Goal: Use online tool/utility: Utilize a website feature to perform a specific function

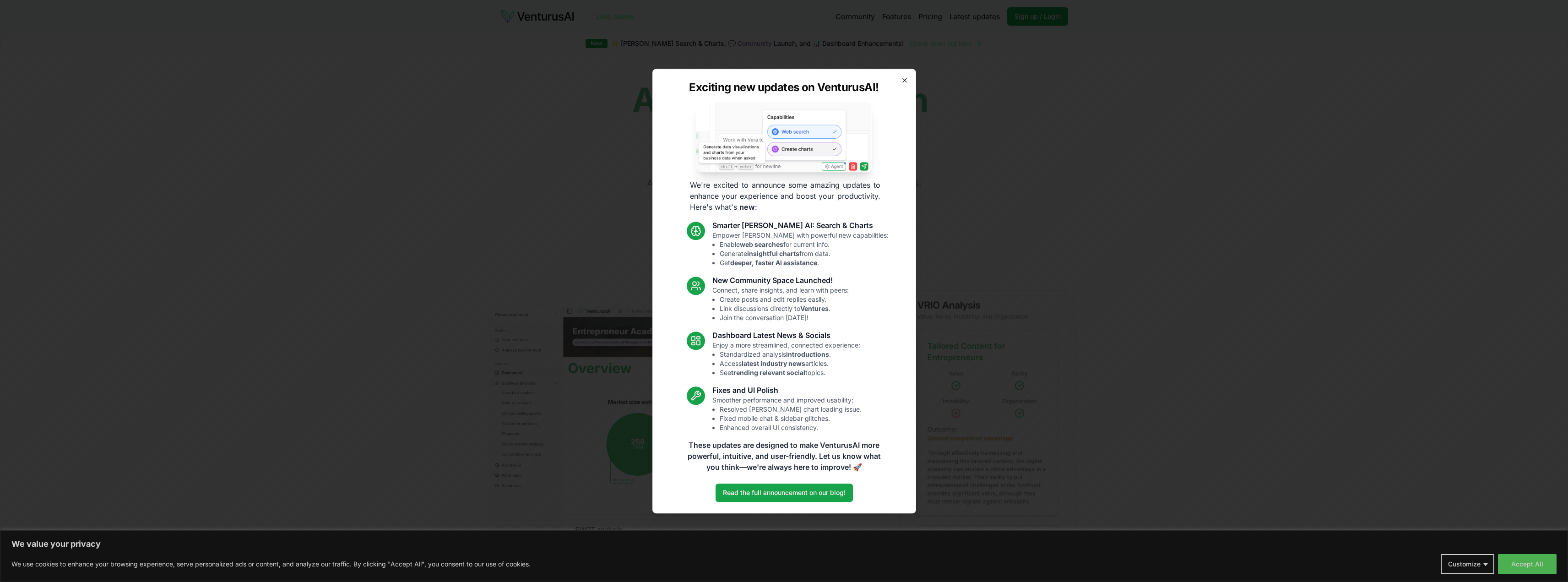
click at [902, 83] on icon "button" at bounding box center [905, 80] width 7 height 7
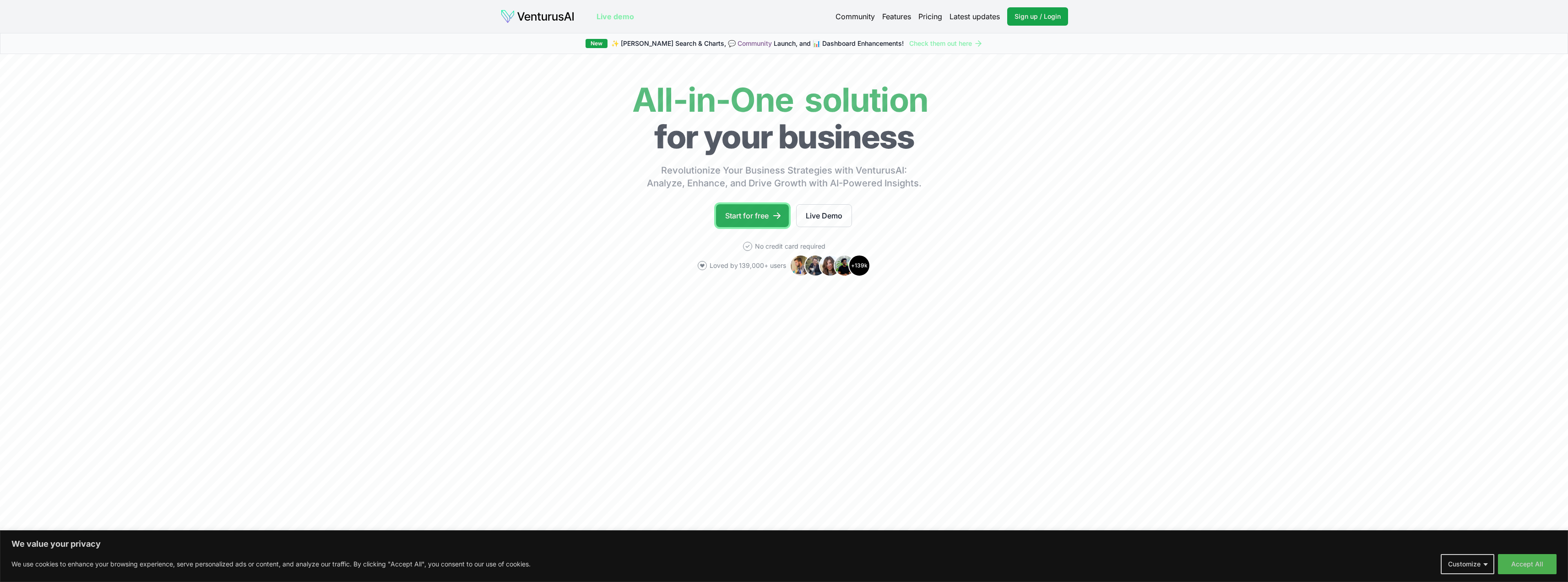
click at [734, 226] on link "Start for free" at bounding box center [752, 215] width 73 height 23
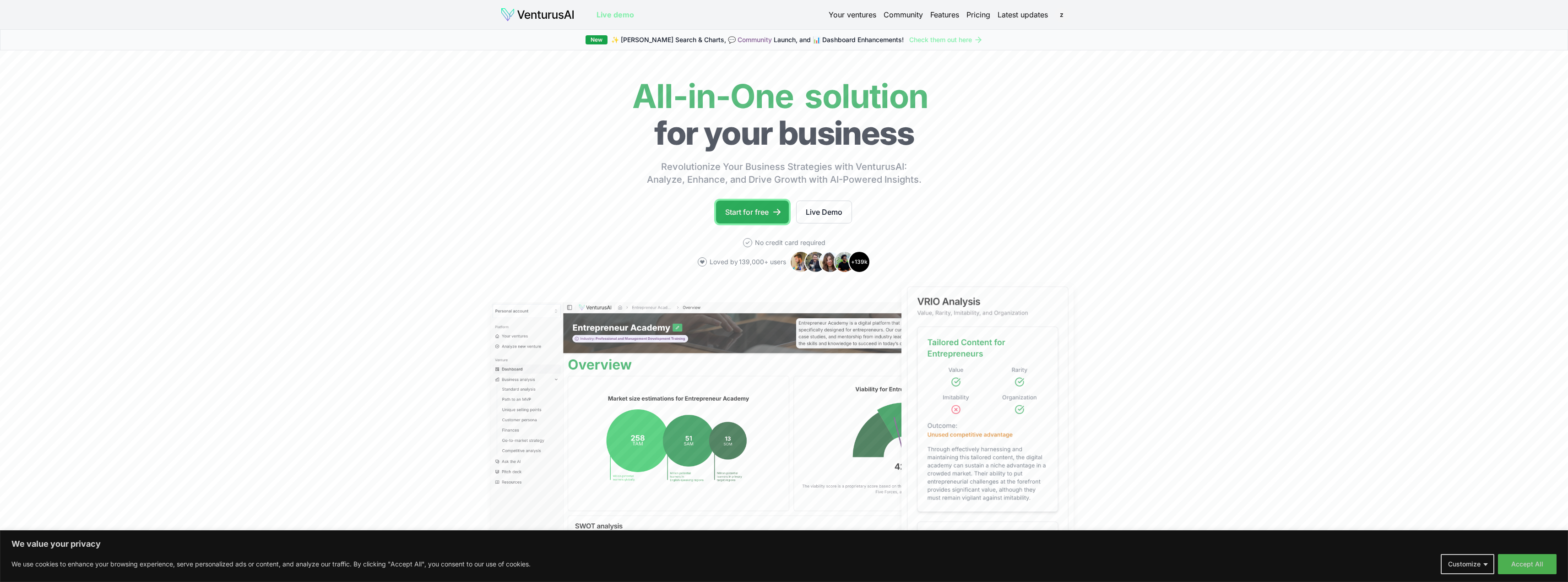
click at [764, 212] on link "Start for free" at bounding box center [752, 212] width 73 height 23
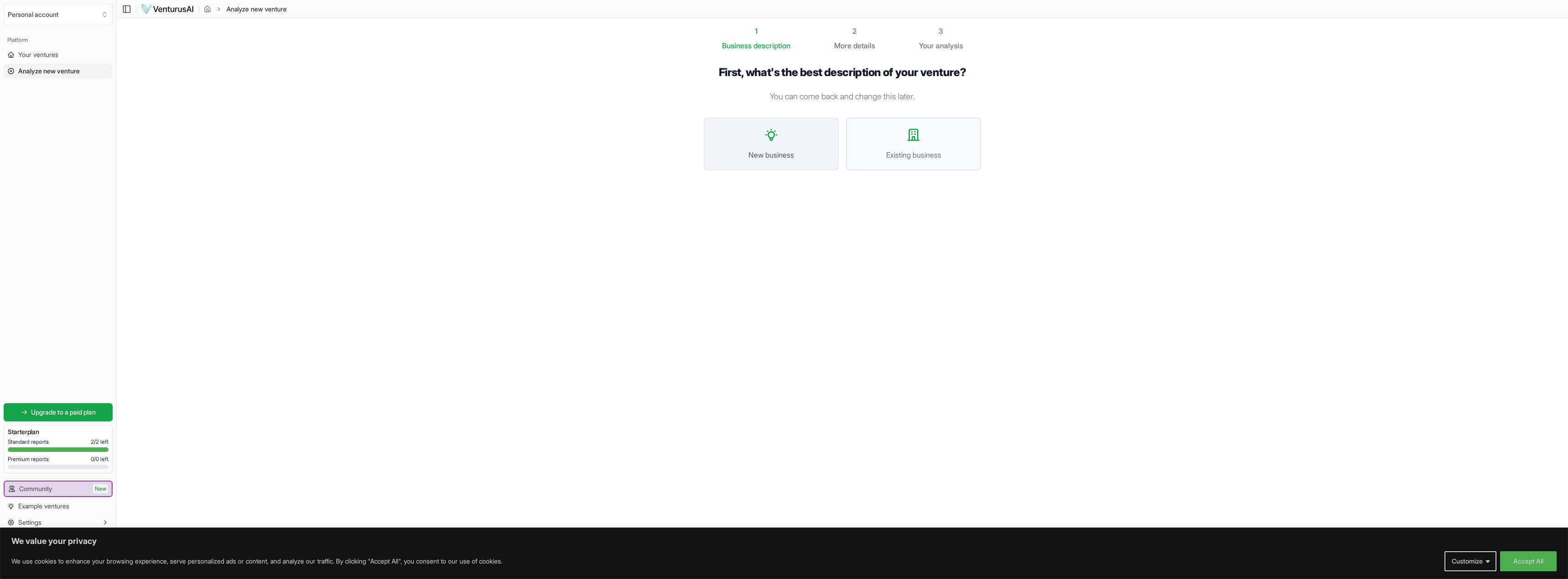
click at [801, 153] on span "New business" at bounding box center [771, 155] width 115 height 11
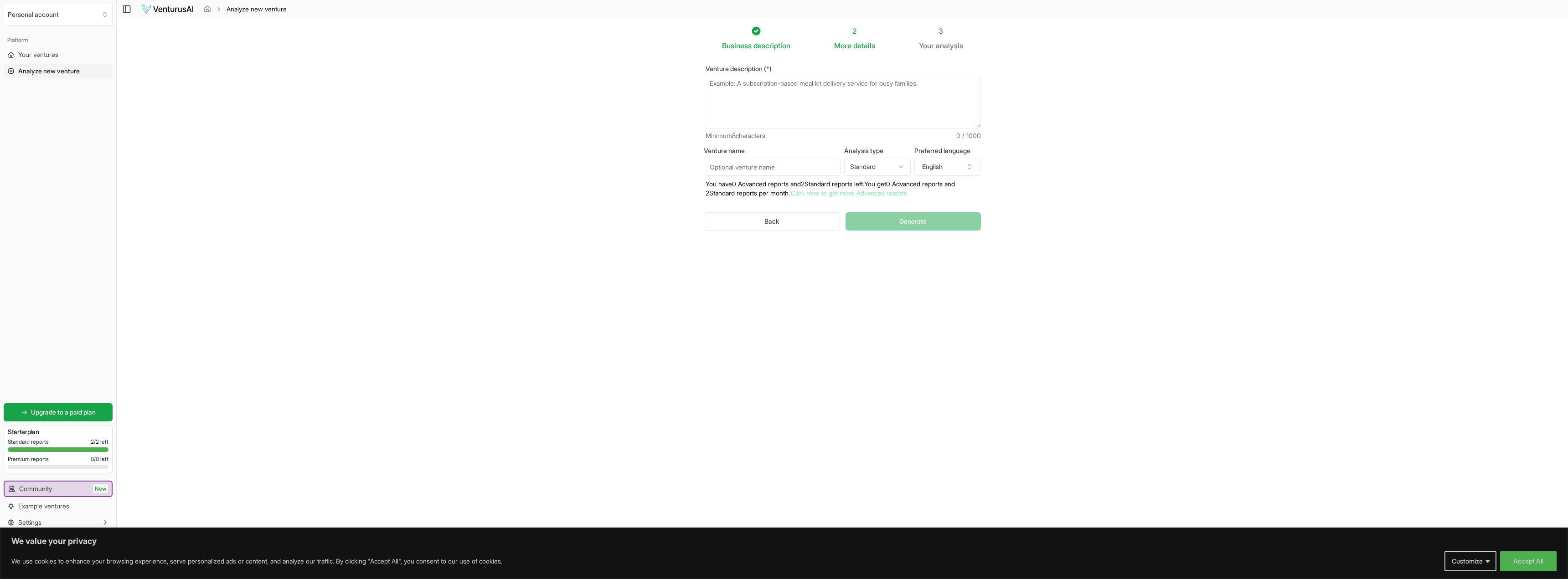
click at [799, 99] on textarea "Venture description (*)" at bounding box center [842, 102] width 277 height 54
type textarea "A WhatsApp ChatBot built on zapier for hair salons to accept bookings"
click at [912, 224] on span "Generate" at bounding box center [912, 221] width 27 height 9
